Goal: Transaction & Acquisition: Purchase product/service

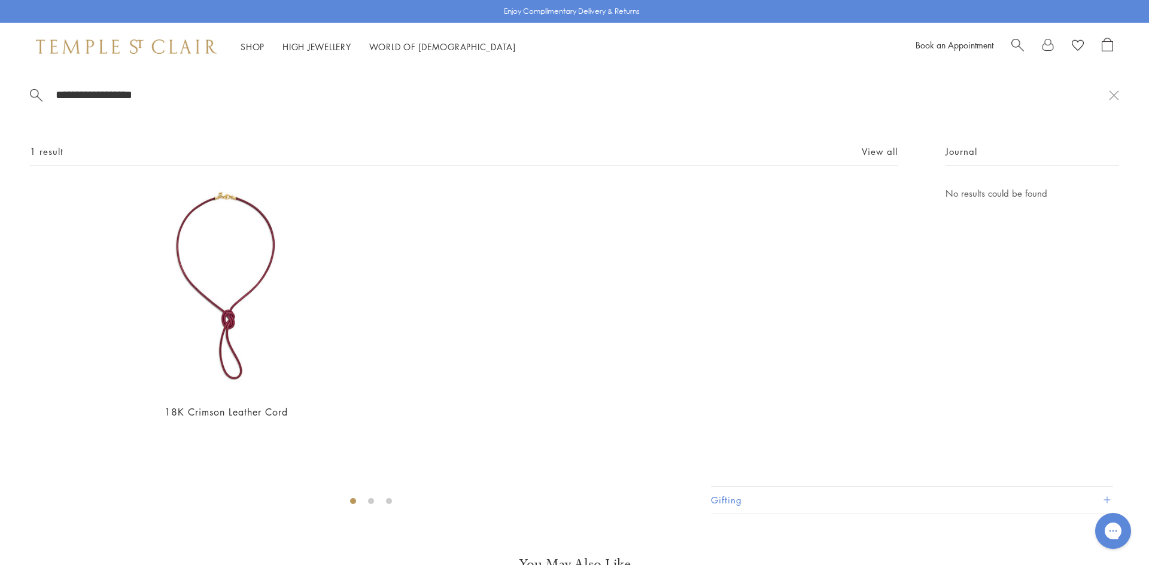
click at [1016, 38] on span "Search" at bounding box center [1017, 44] width 13 height 13
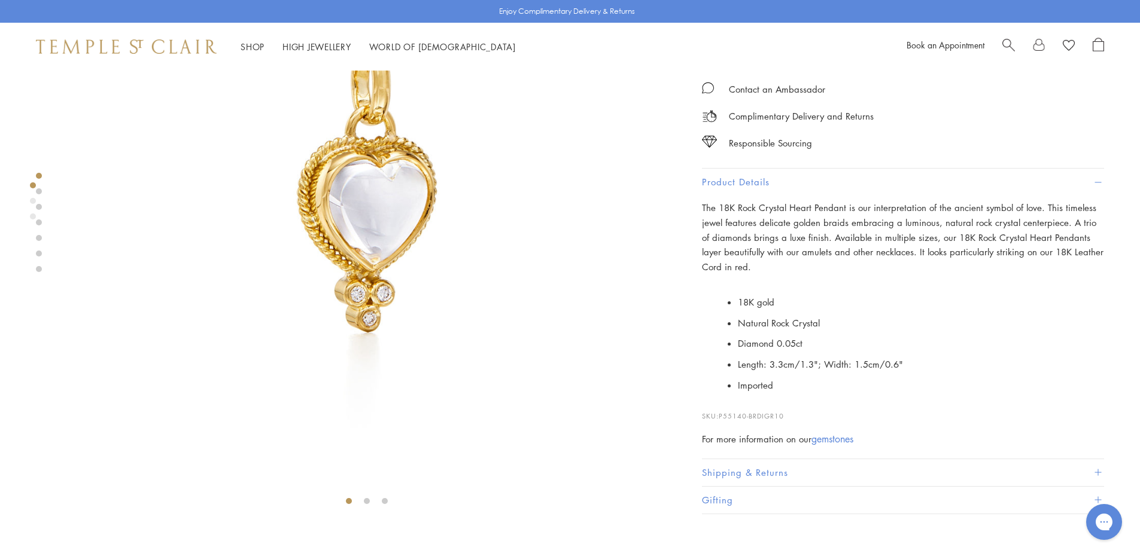
click at [1009, 43] on span "Search" at bounding box center [1008, 44] width 13 height 13
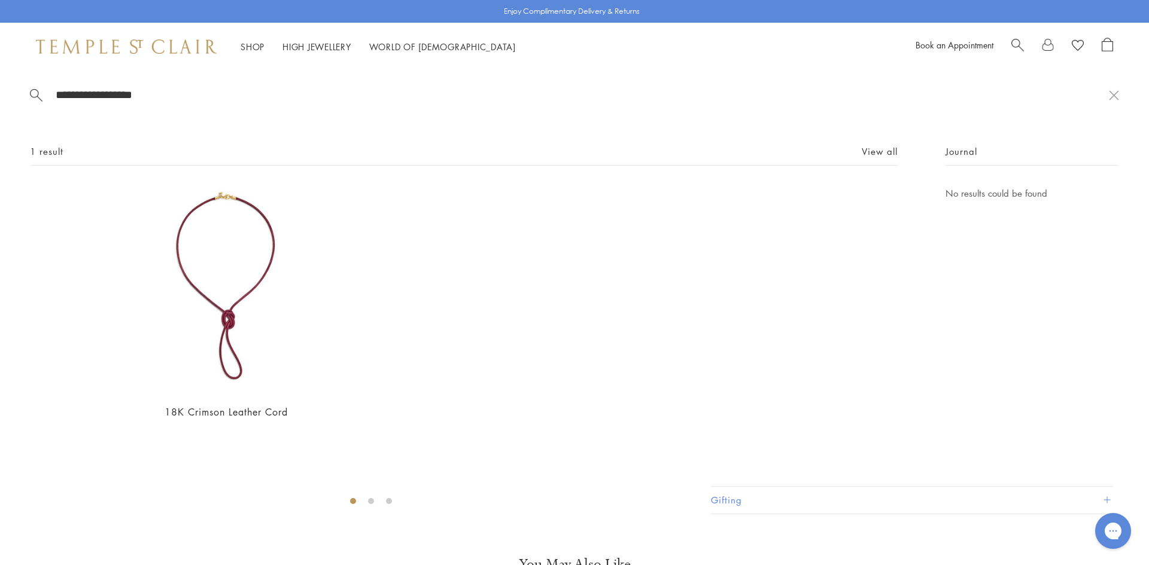
drag, startPoint x: 166, startPoint y: 87, endPoint x: 0, endPoint y: 73, distance: 166.9
click at [0, 73] on div "**********" at bounding box center [574, 276] width 1149 height 410
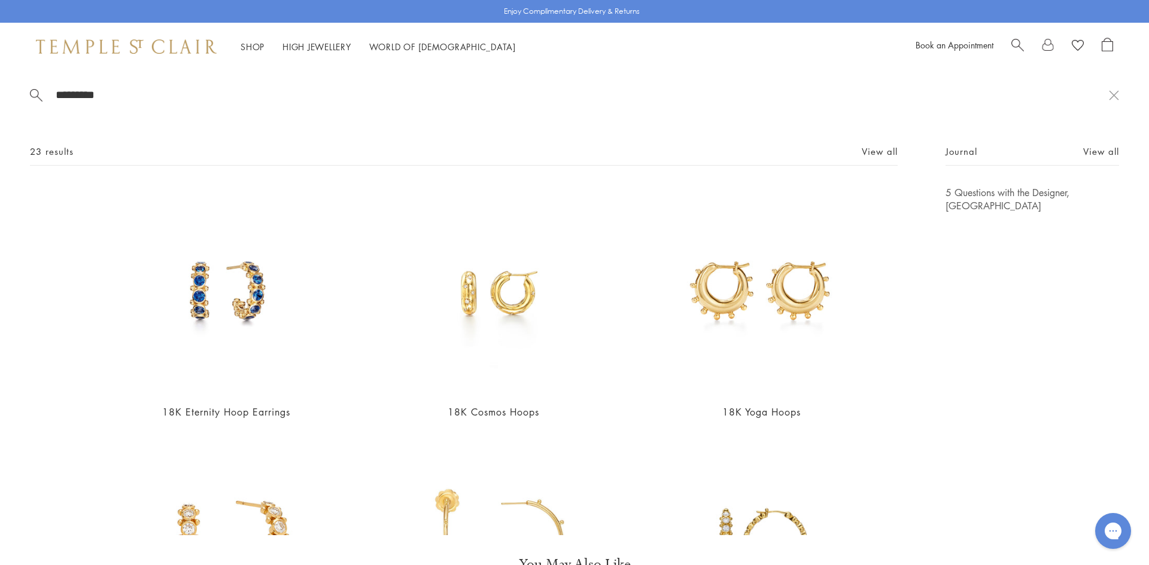
type input "*********"
drag, startPoint x: 705, startPoint y: 63, endPoint x: 704, endPoint y: 70, distance: 7.3
drag, startPoint x: 704, startPoint y: 70, endPoint x: 1101, endPoint y: 370, distance: 497.5
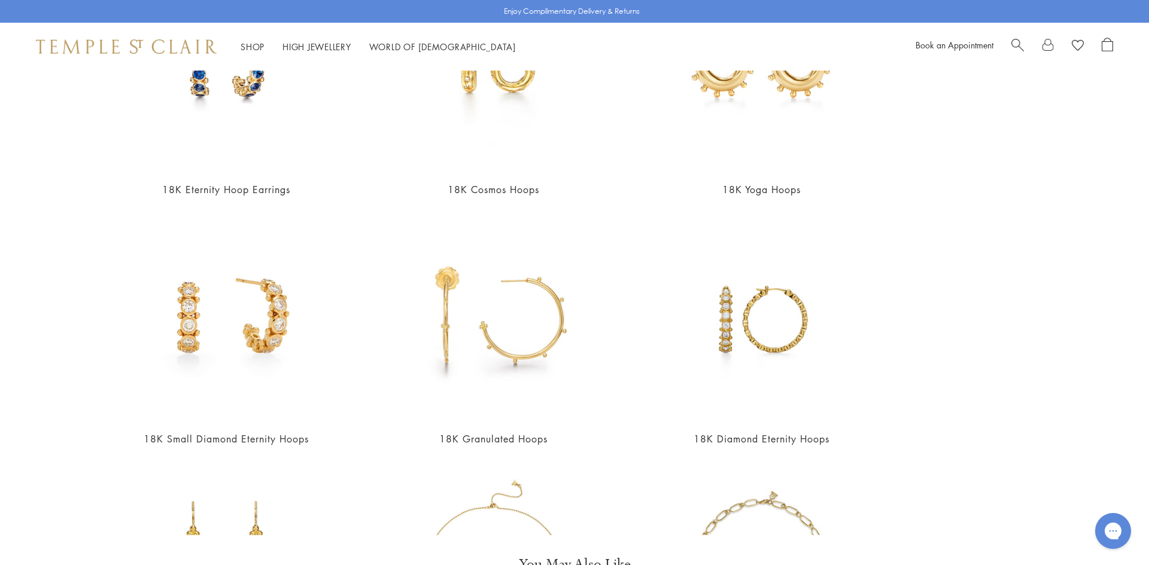
scroll to position [60, 0]
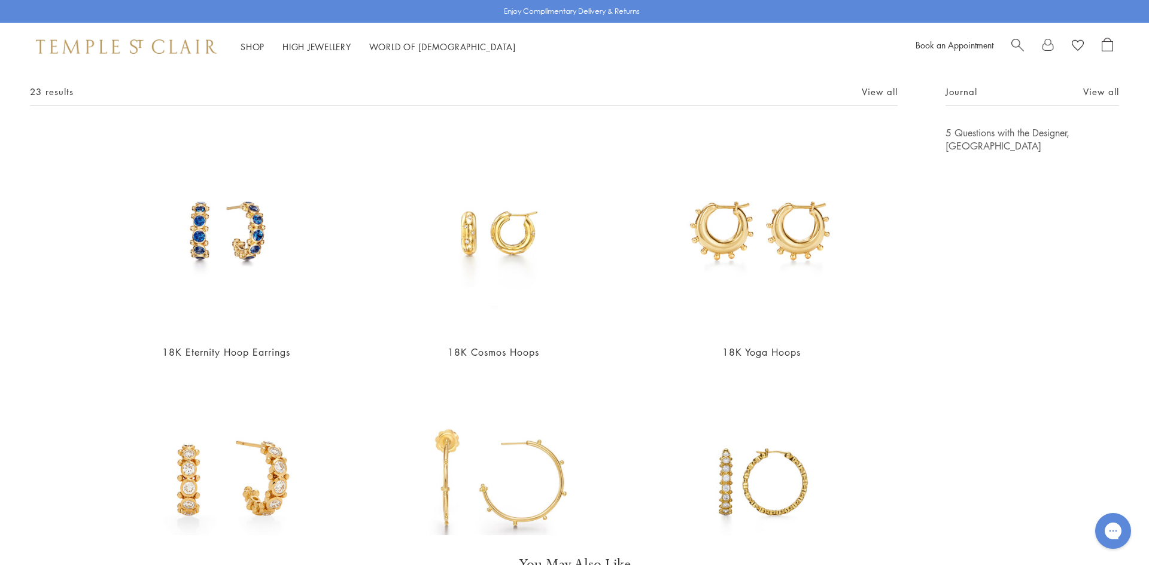
click at [503, 257] on img at bounding box center [493, 230] width 208 height 208
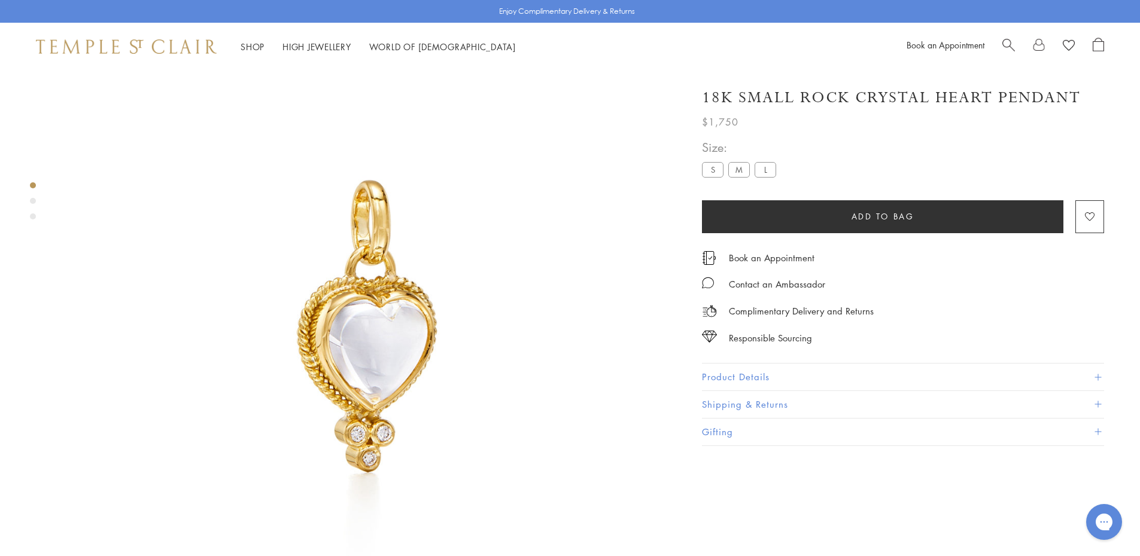
scroll to position [71, 0]
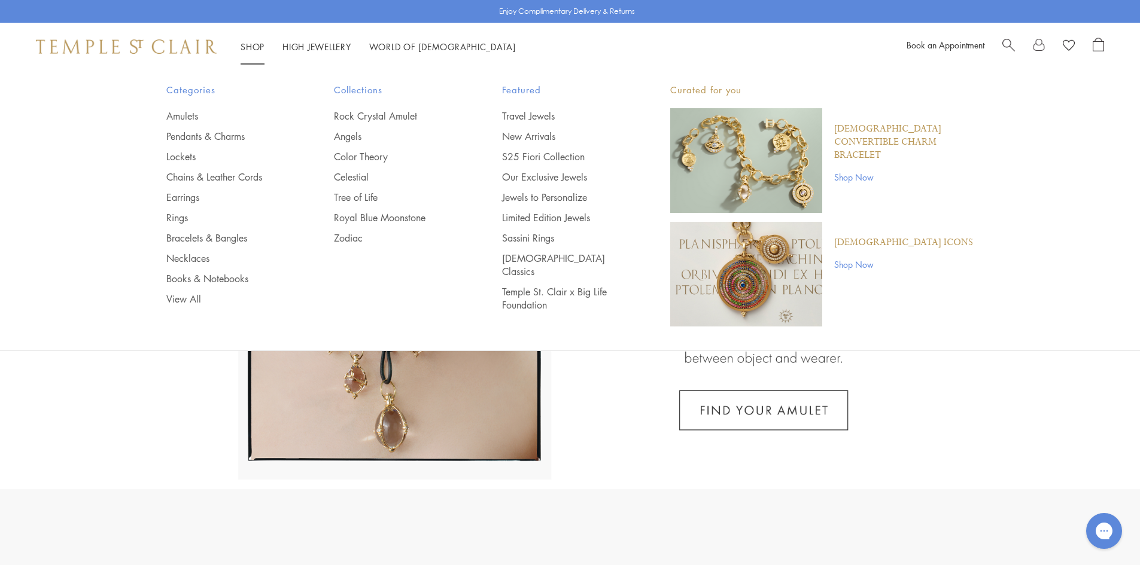
click at [179, 193] on link "Earrings" at bounding box center [226, 197] width 120 height 13
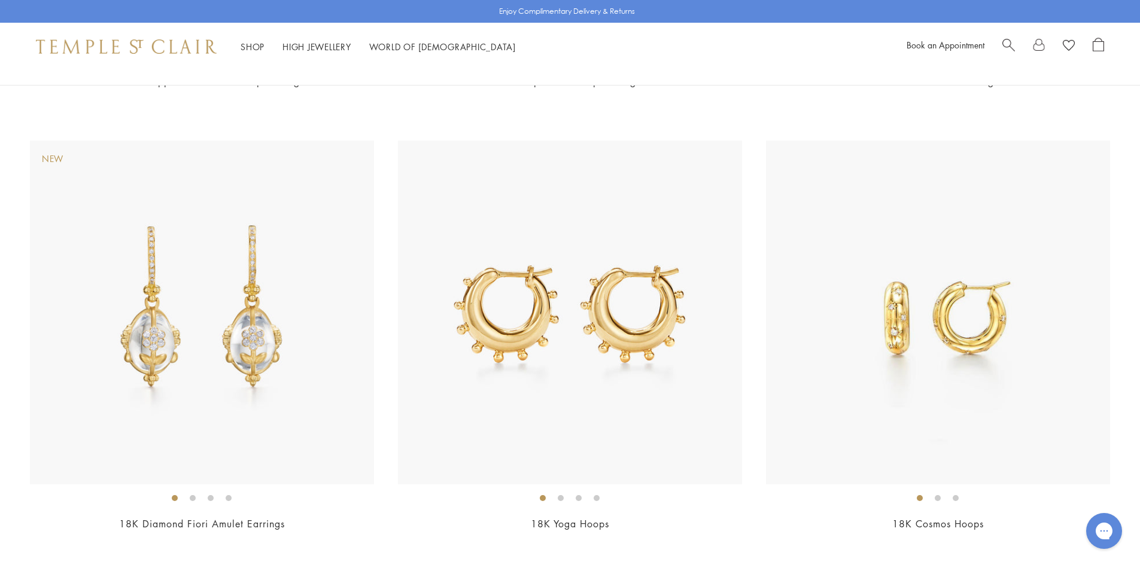
scroll to position [2752, 0]
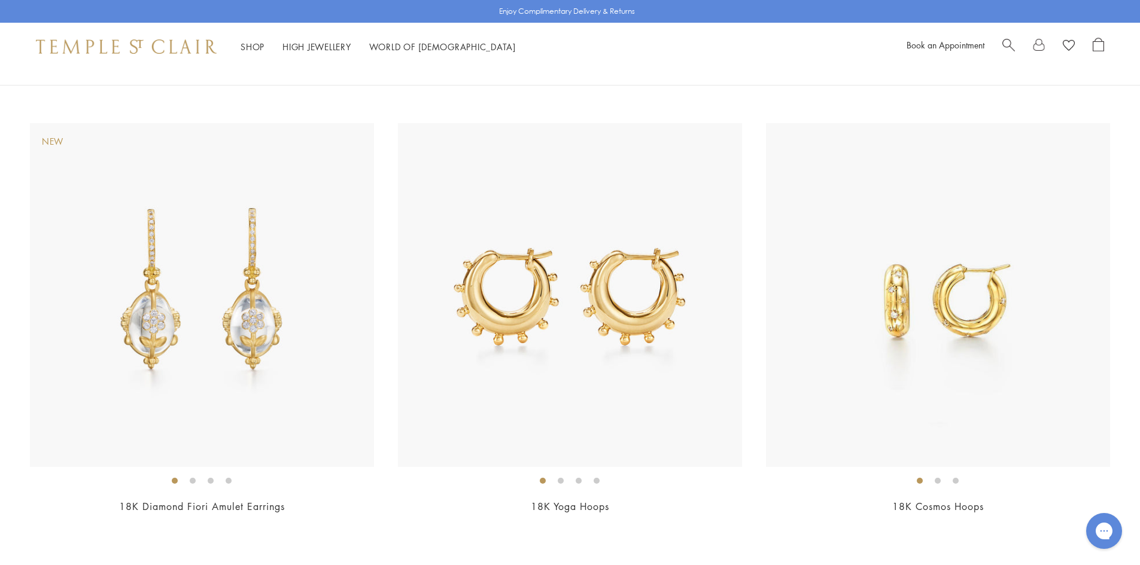
click at [606, 329] on img at bounding box center [570, 295] width 344 height 344
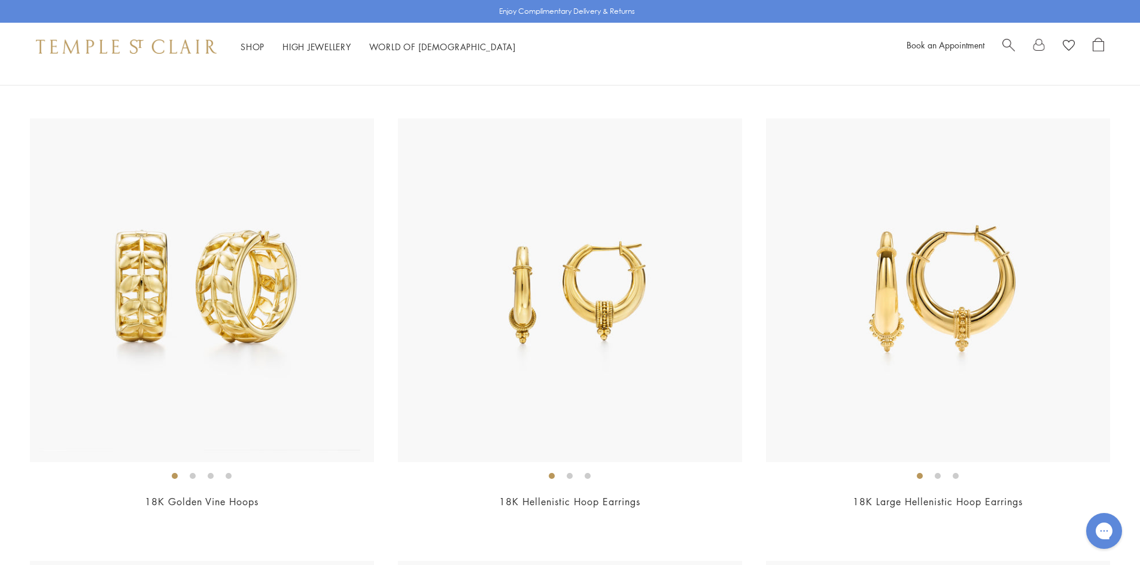
scroll to position [2875, 0]
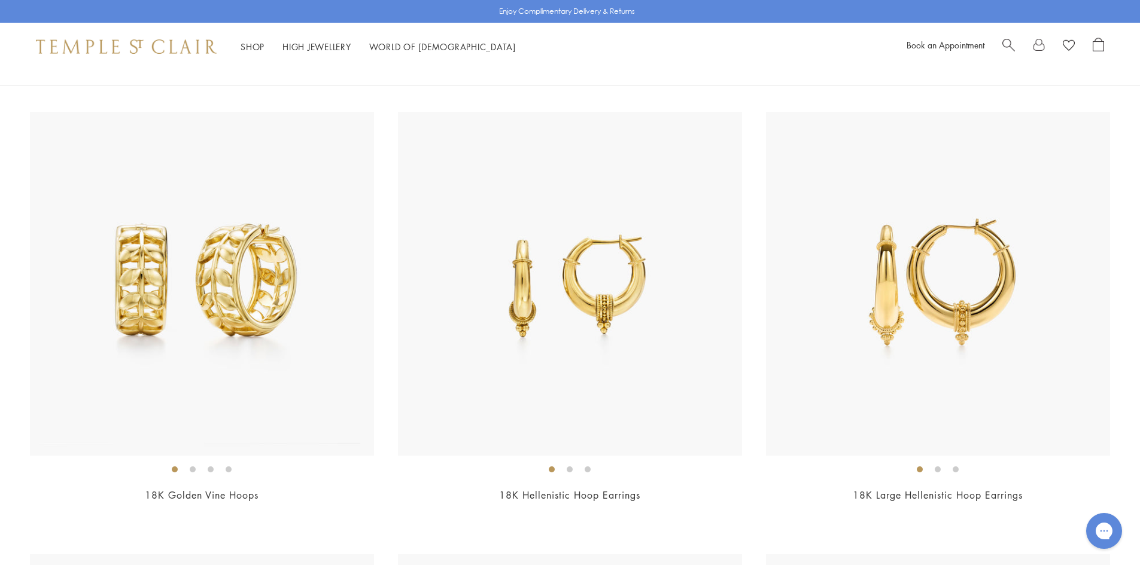
click at [568, 305] on img at bounding box center [570, 284] width 344 height 344
